Goal: Task Accomplishment & Management: Use online tool/utility

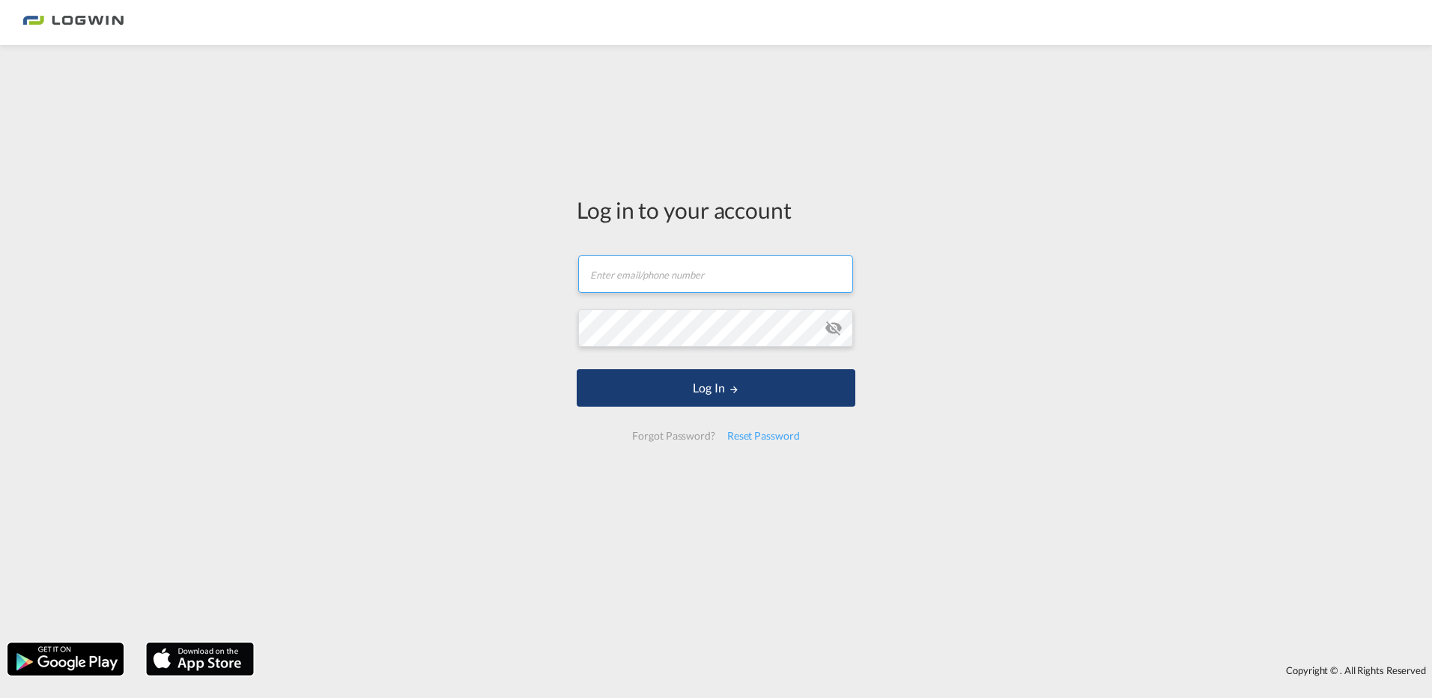
type input "[PERSON_NAME][EMAIL_ADDRESS][DOMAIN_NAME]"
click at [696, 390] on button "Log In" at bounding box center [716, 387] width 279 height 37
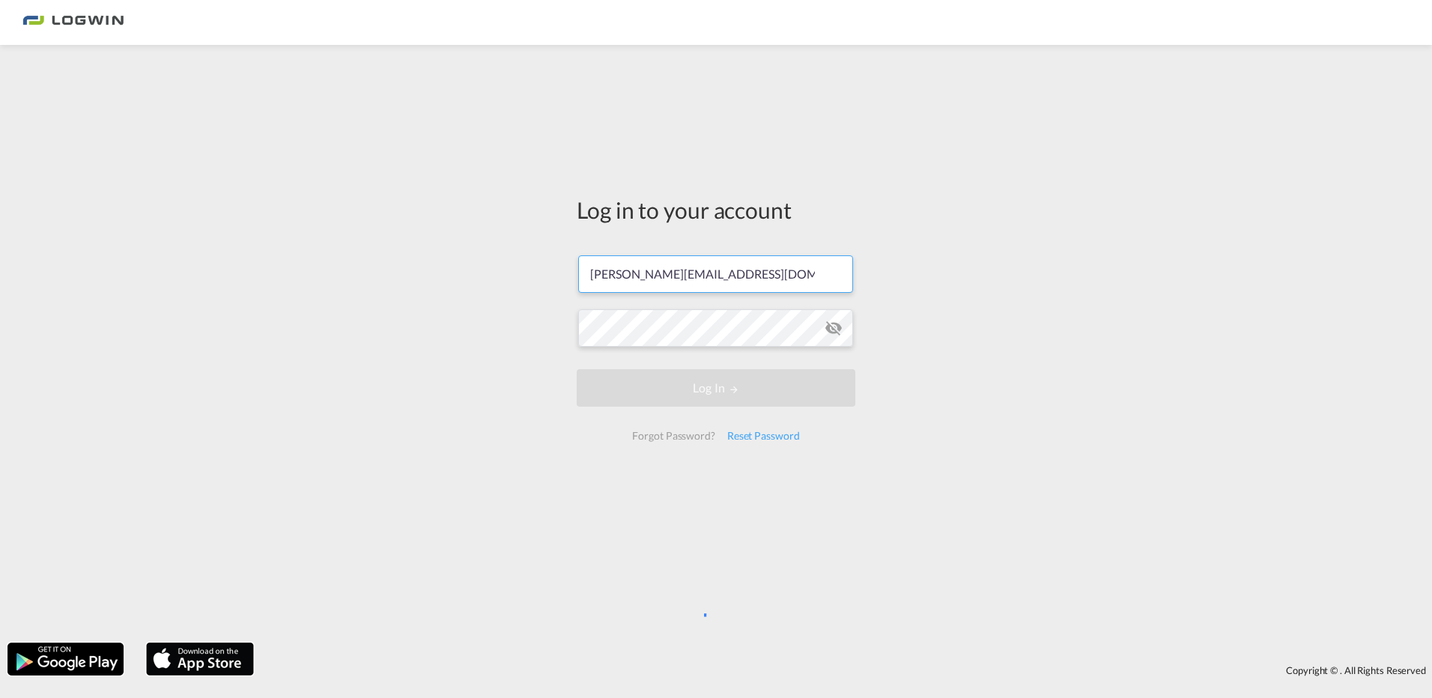
scroll to position [0, 6]
